Goal: Information Seeking & Learning: Learn about a topic

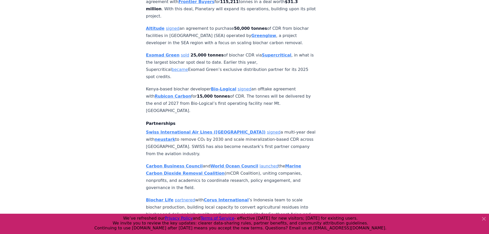
scroll to position [450, 0]
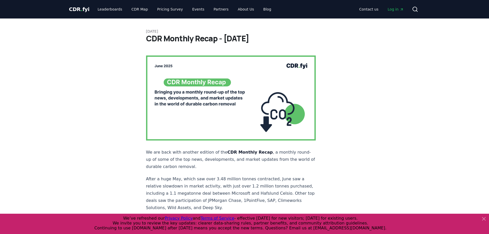
scroll to position [783, 0]
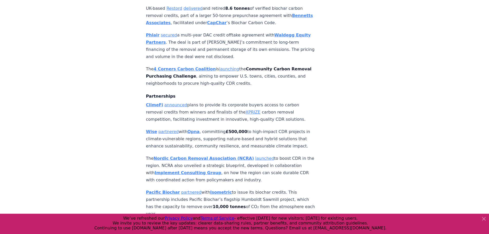
click at [242, 155] on p "The Nordic Carbon Removal Association (NCRA) launched to boost CDR in the regio…" at bounding box center [231, 169] width 170 height 29
click at [233, 156] on strong "Nordic Carbon Removal Association (NCRA)" at bounding box center [204, 158] width 100 height 5
